Goal: Ask a question: Seek information or help from site administrators or community

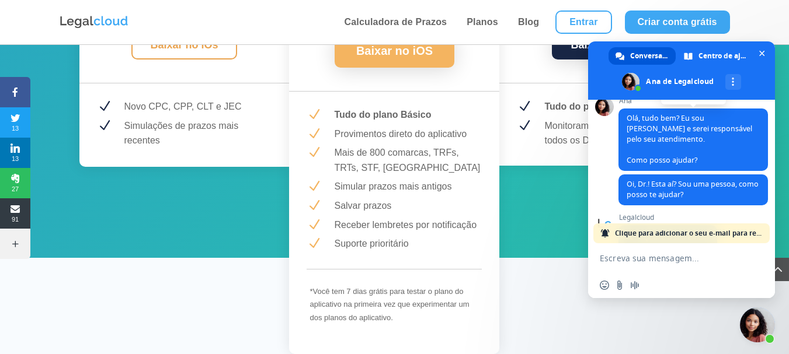
scroll to position [172, 0]
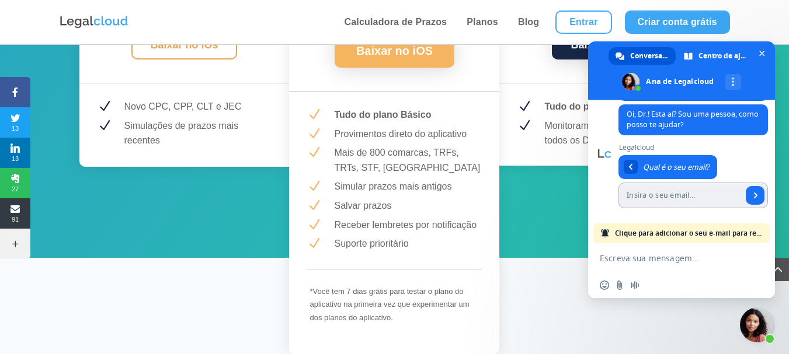
click at [691, 194] on input "Insira o seu email..." at bounding box center [680, 196] width 124 height 26
type input "[EMAIL_ADDRESS][DOMAIN_NAME]"
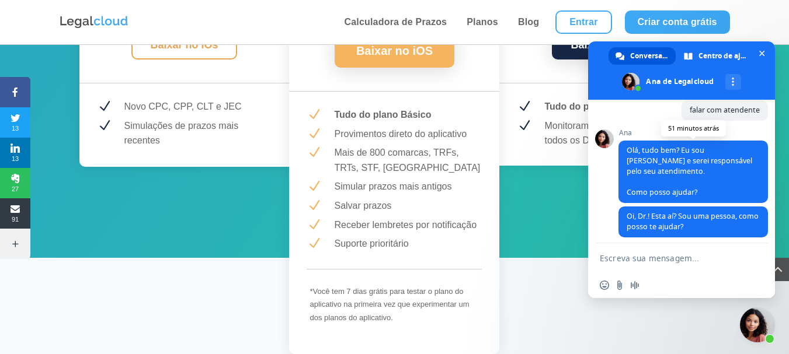
scroll to position [77, 0]
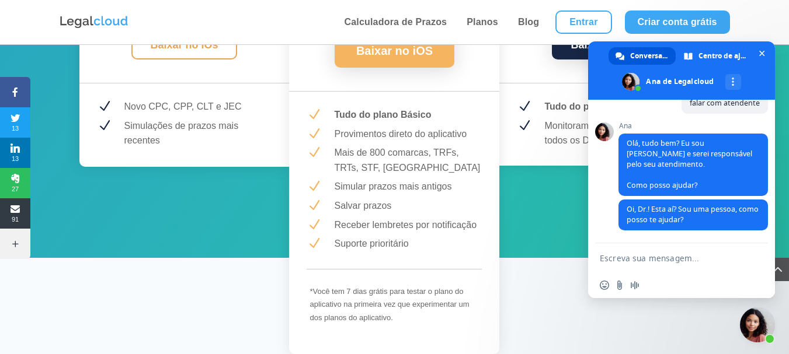
click at [599, 141] on span at bounding box center [604, 132] width 19 height 19
drag, startPoint x: 603, startPoint y: 147, endPoint x: 677, endPoint y: 86, distance: 95.9
click at [677, 86] on span at bounding box center [681, 70] width 187 height 58
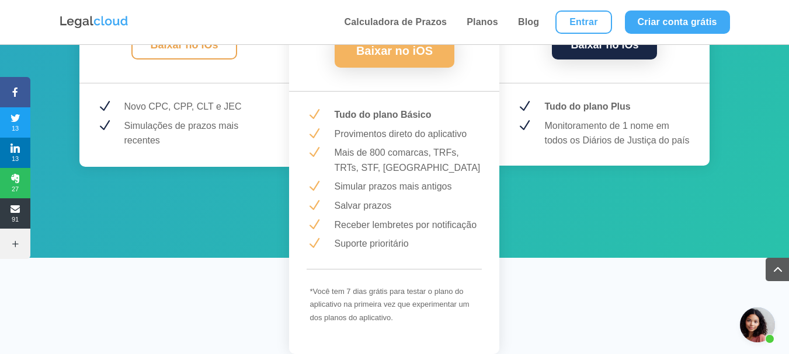
click at [774, 335] on span "Bate-papo aberto" at bounding box center [757, 325] width 35 height 35
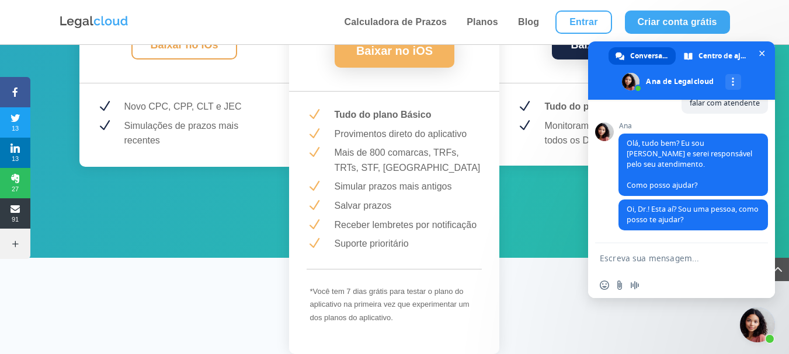
click at [657, 259] on textarea "Escreva sua mensagem..." at bounding box center [670, 257] width 140 height 29
type textarea "oi"
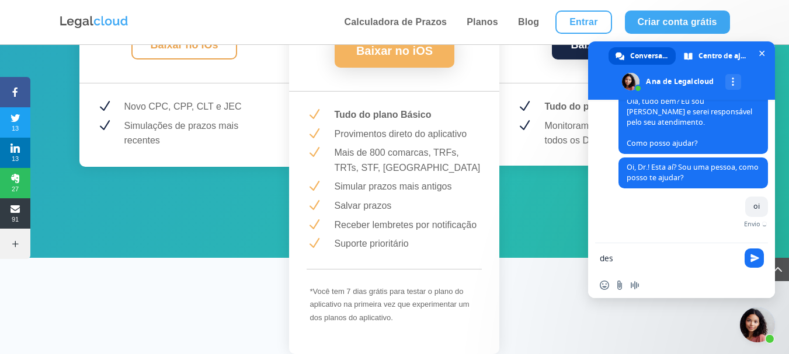
scroll to position [106, 0]
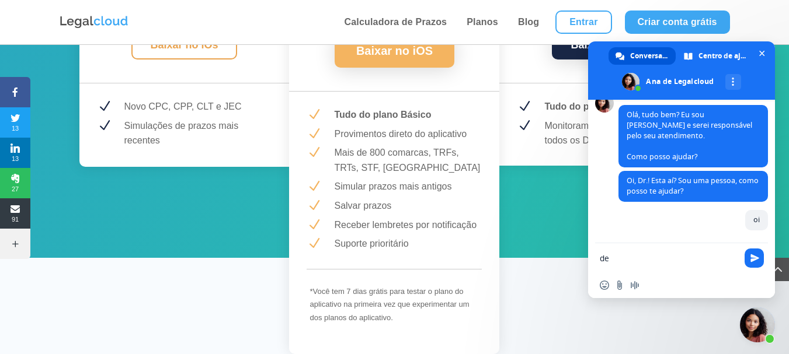
type textarea "d"
type textarea "Tenho uma dúvida"
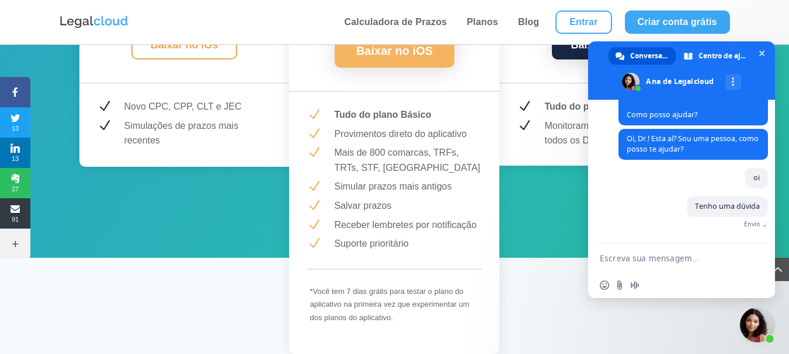
scroll to position [130, 0]
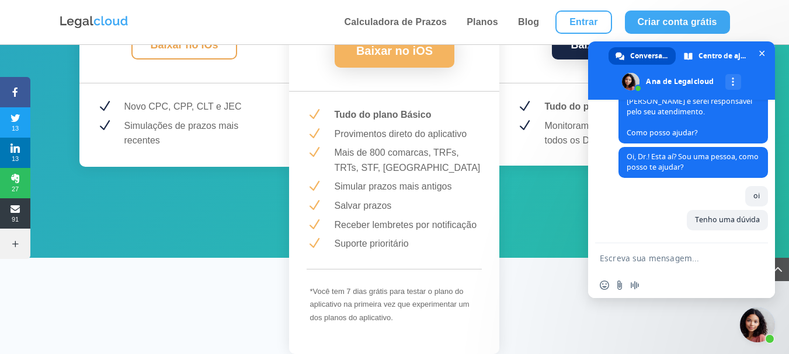
click at [638, 57] on span "Conversação" at bounding box center [648, 56] width 37 height 18
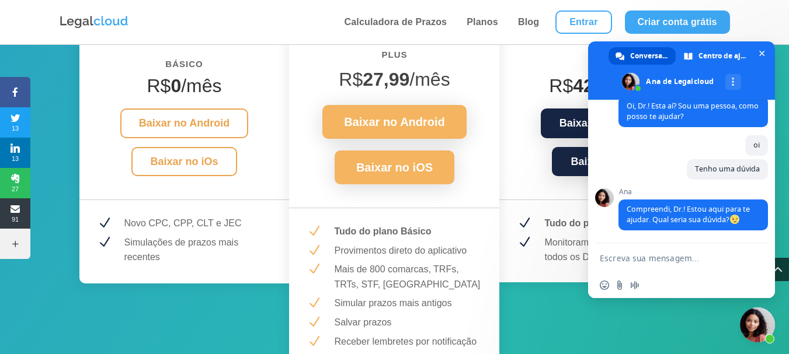
scroll to position [1634, 0]
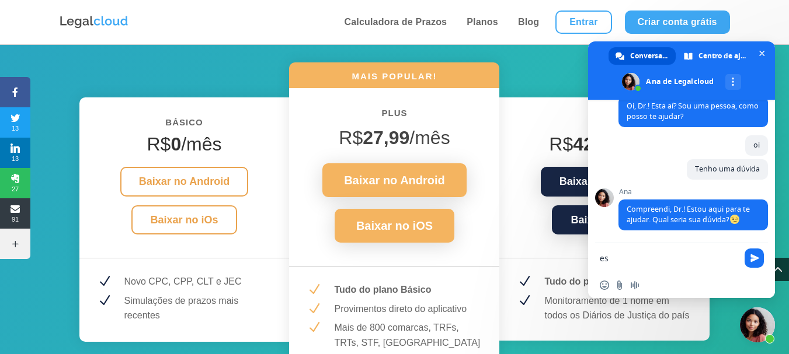
type textarea "e"
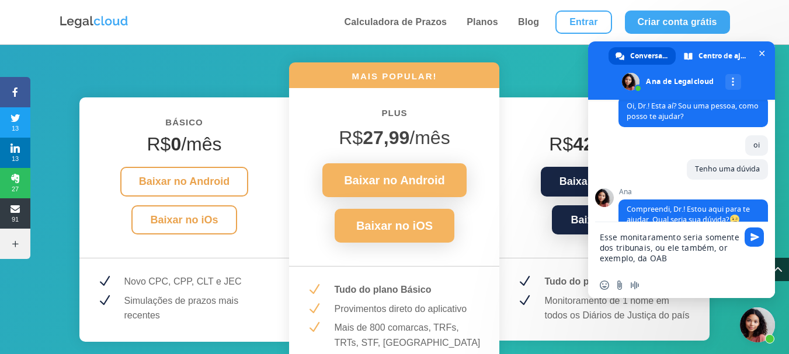
type textarea "Esse monitaramento seria somente dos tribunais, ou ele também, or exemplo, da O…"
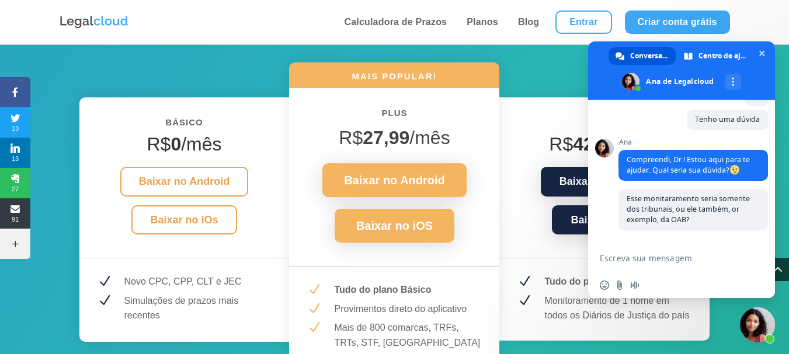
scroll to position [230, 0]
type textarea "T"
type textarea "também pega*"
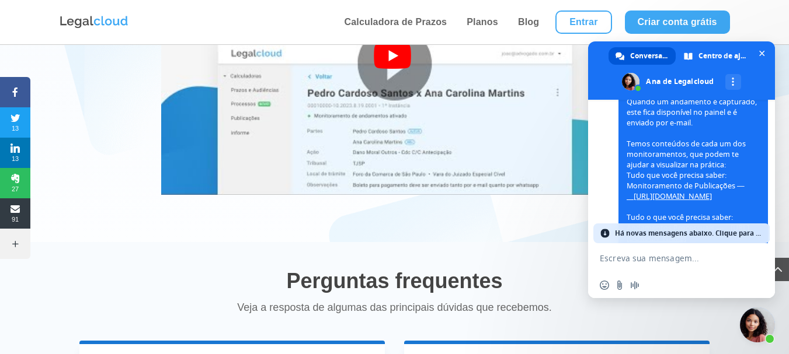
scroll to position [693, 0]
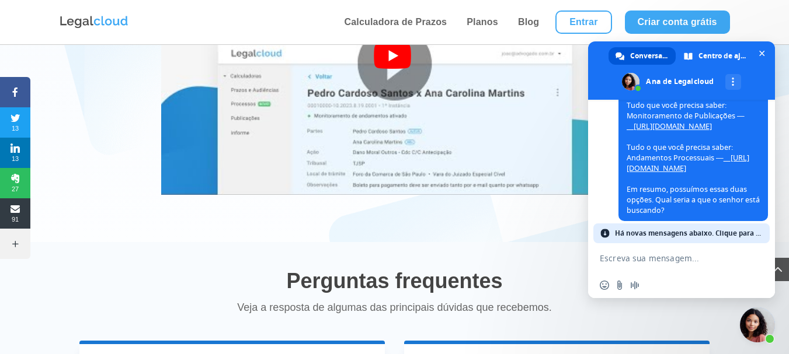
click at [688, 131] on link "__[URL][DOMAIN_NAME]" at bounding box center [669, 126] width 85 height 10
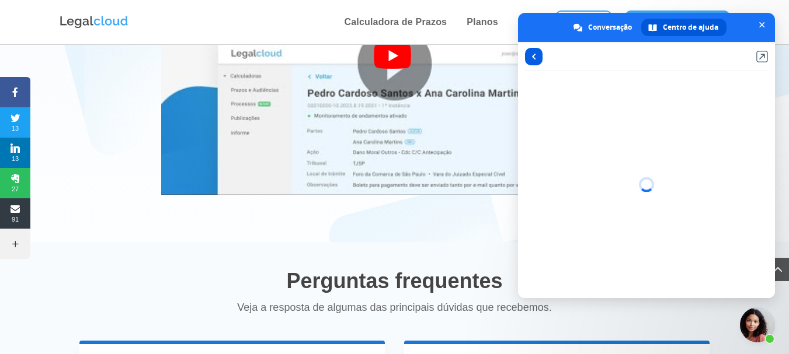
click at [538, 58] on link at bounding box center [534, 57] width 18 height 18
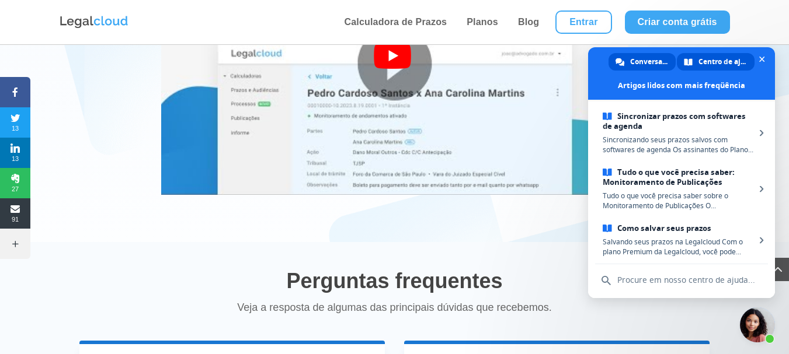
click at [647, 70] on span "Conversação" at bounding box center [648, 62] width 37 height 18
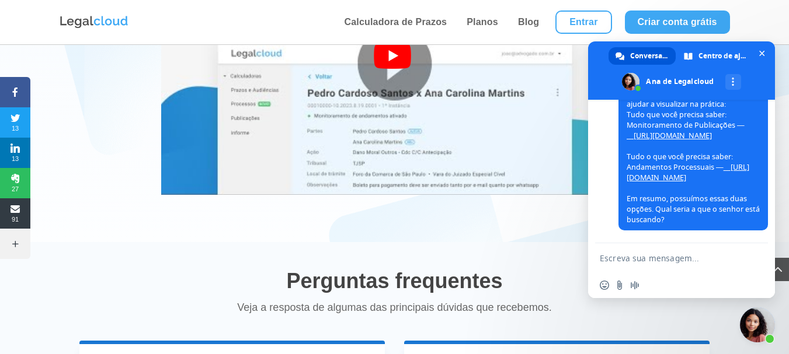
click at [689, 141] on link "__[URL][DOMAIN_NAME]" at bounding box center [669, 136] width 85 height 10
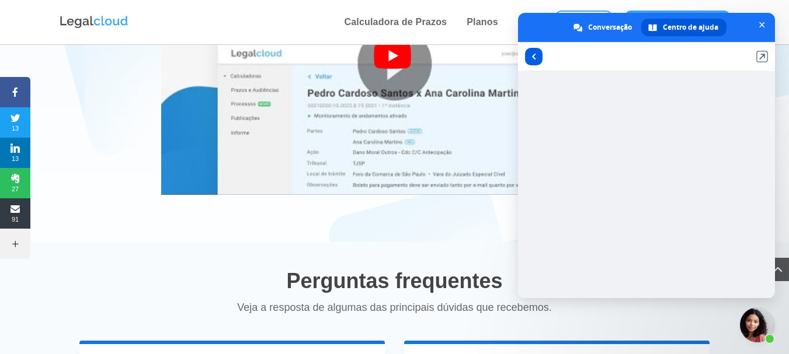
click at [534, 50] on link at bounding box center [534, 57] width 18 height 18
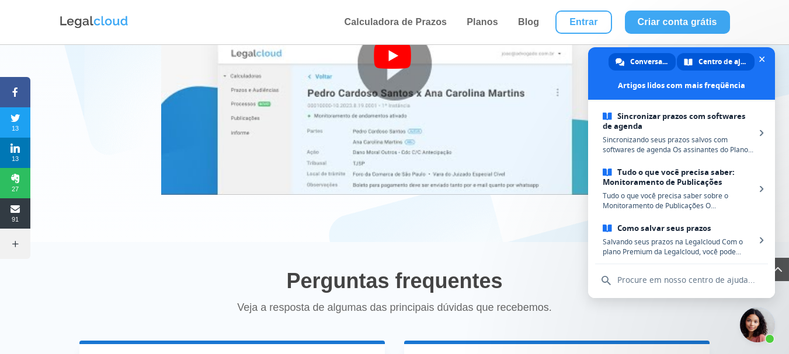
click at [634, 65] on span "Conversação" at bounding box center [648, 62] width 37 height 18
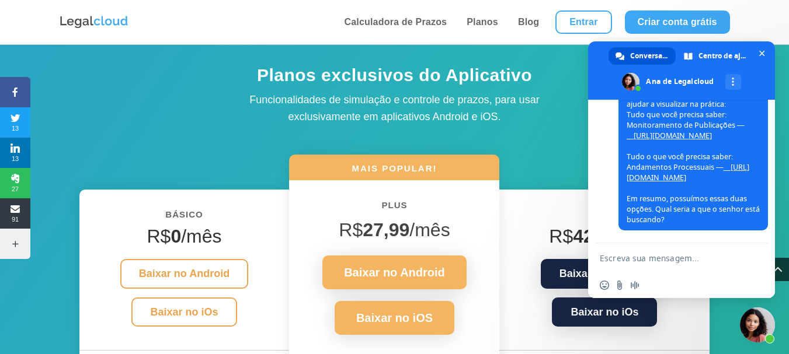
scroll to position [1659, 0]
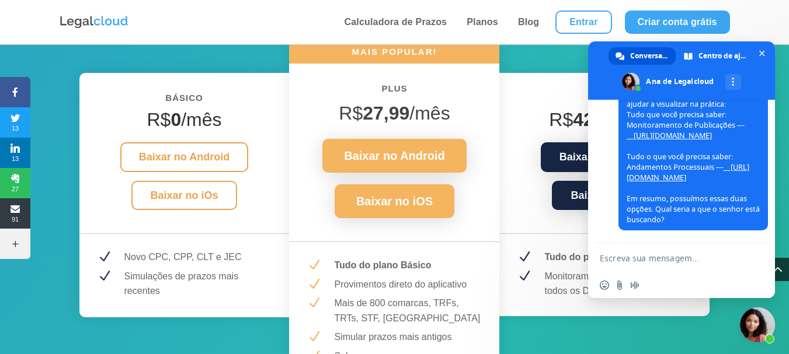
click at [686, 168] on link "__[URL][DOMAIN_NAME]" at bounding box center [688, 172] width 123 height 20
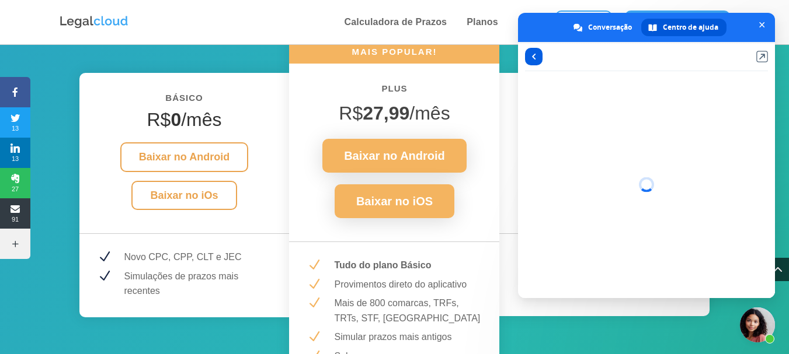
click at [537, 58] on link at bounding box center [534, 57] width 18 height 18
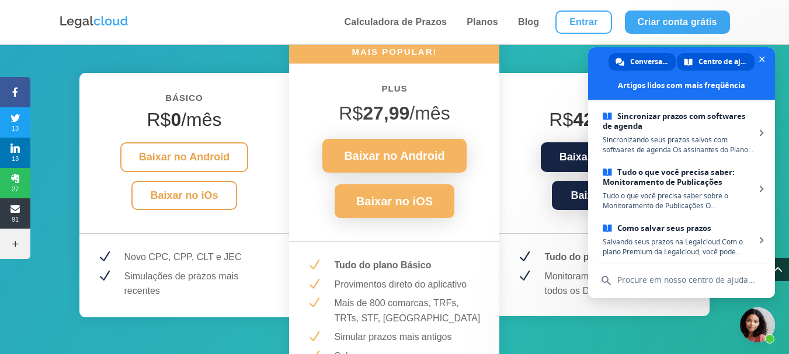
click at [649, 64] on span "Conversação" at bounding box center [648, 62] width 37 height 18
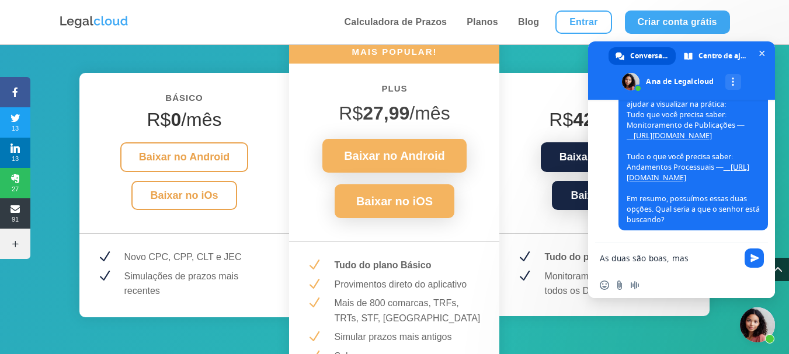
drag, startPoint x: 693, startPoint y: 262, endPoint x: 586, endPoint y: 256, distance: 107.0
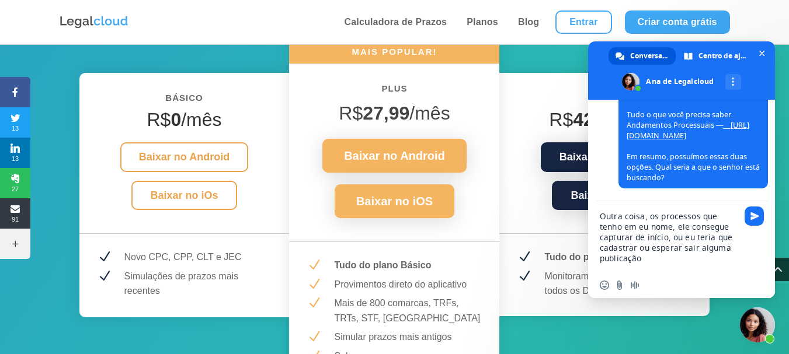
type textarea "Outra coisa, os processos que tenho em eu nome, ele consegue capturar de início…"
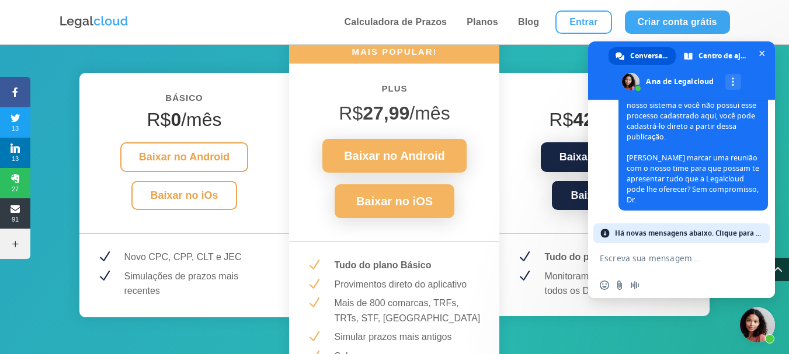
scroll to position [1066, 0]
click at [733, 235] on span "Há novas mensagens abaixo. Clique para ver." at bounding box center [689, 234] width 148 height 20
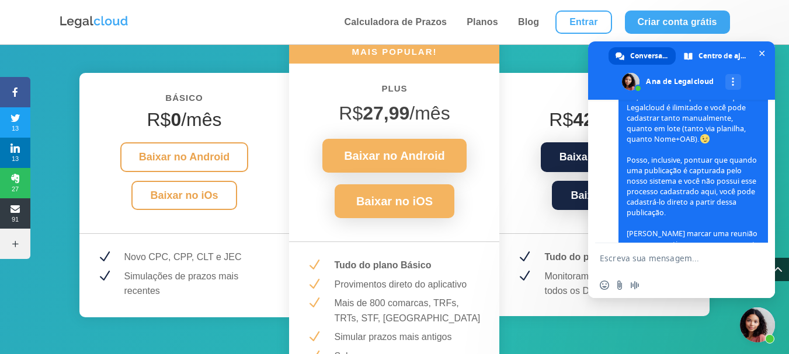
scroll to position [1046, 0]
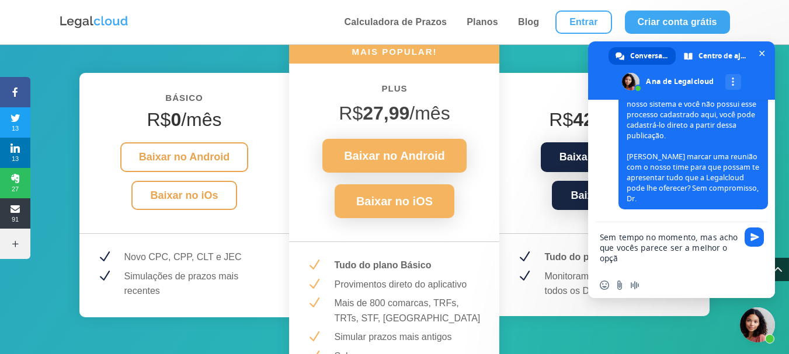
type textarea "Sem tempo no momento, mas acho que vocês parece ser a melhor o opção"
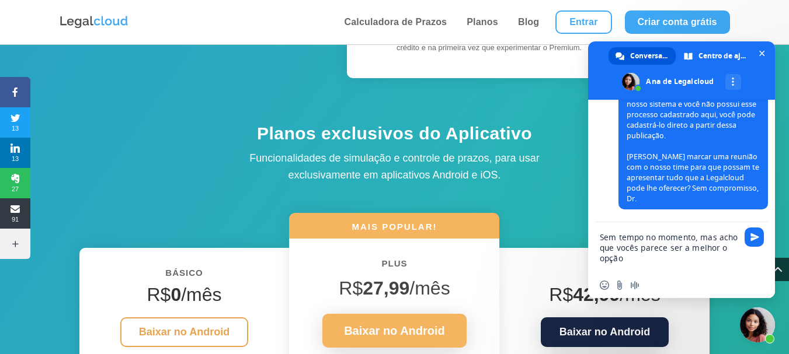
scroll to position [1425, 0]
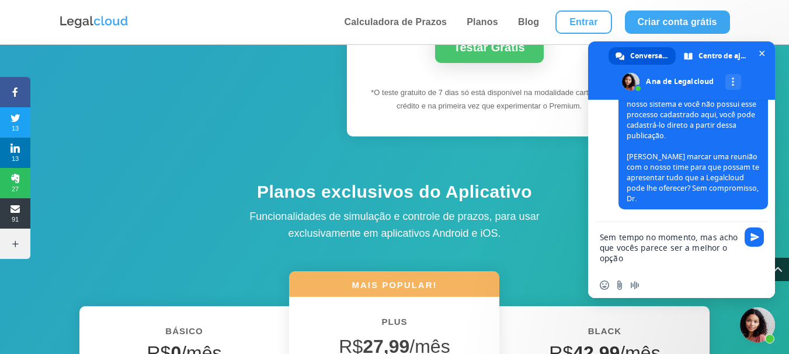
drag, startPoint x: 644, startPoint y: 266, endPoint x: 582, endPoint y: 231, distance: 71.1
click at [639, 263] on textarea "Sem tempo no momento, mas acho que vocês parece ser a melhor o opção" at bounding box center [670, 247] width 140 height 50
drag, startPoint x: 670, startPoint y: 263, endPoint x: 662, endPoint y: 256, distance: 11.2
click at [662, 256] on textarea "Sem tempo no momento, mas acho que vocês parece ser a melhor o opção" at bounding box center [670, 247] width 140 height 50
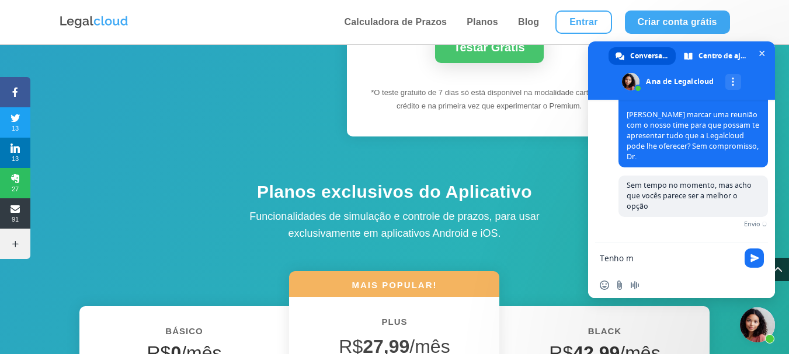
scroll to position [1096, 0]
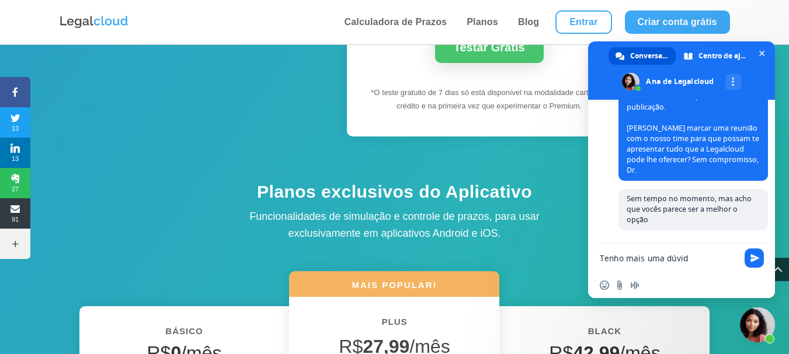
type textarea "Tenho mais uma dúvida"
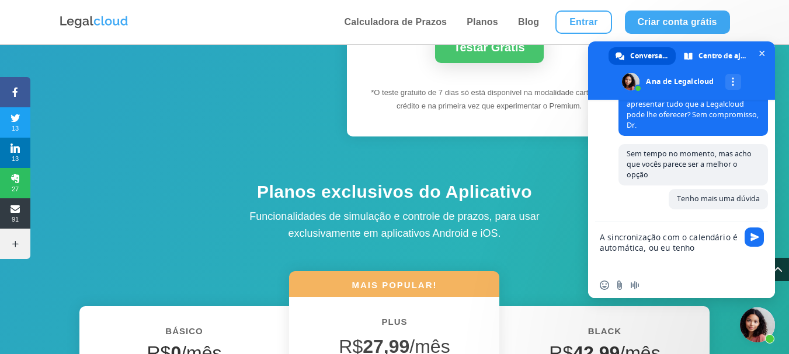
scroll to position [1138, 0]
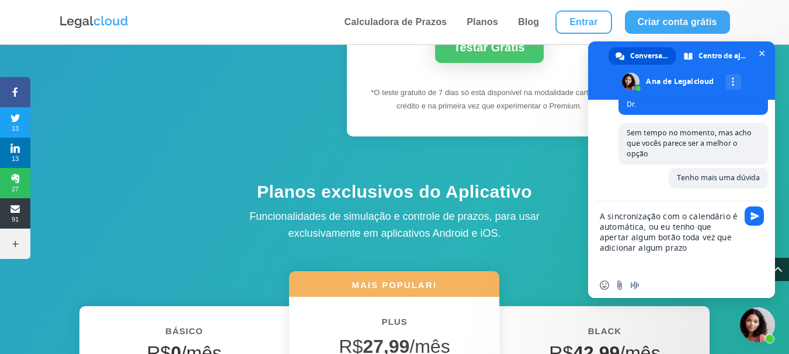
type textarea "A sincronização com o calendário é automática, ou eu tenho que apertar algum bo…"
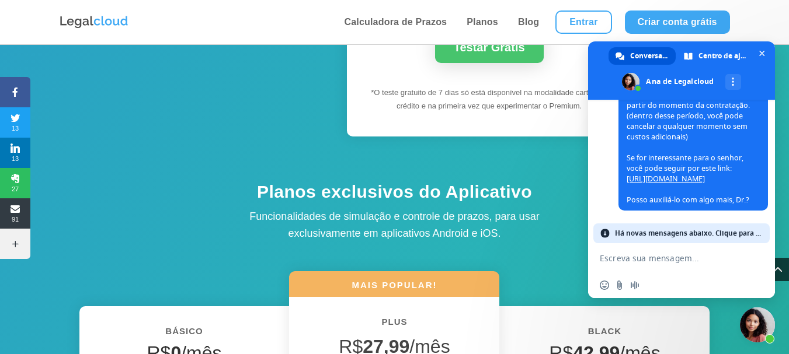
scroll to position [1488, 0]
click at [690, 174] on link "[URL][DOMAIN_NAME]" at bounding box center [666, 179] width 78 height 10
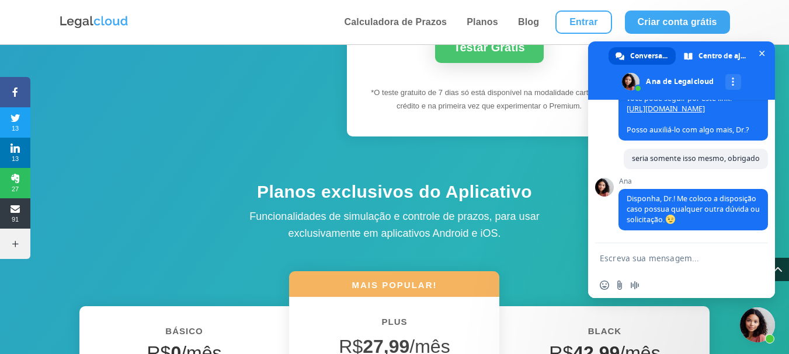
scroll to position [1568, 0]
